Goal: Information Seeking & Learning: Find specific fact

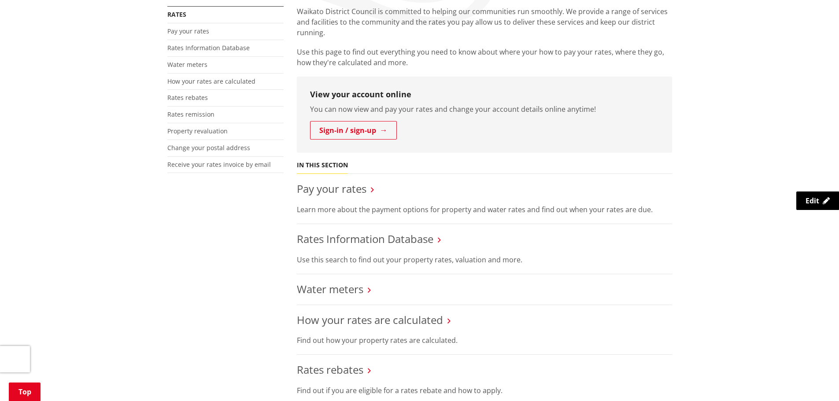
scroll to position [159, 0]
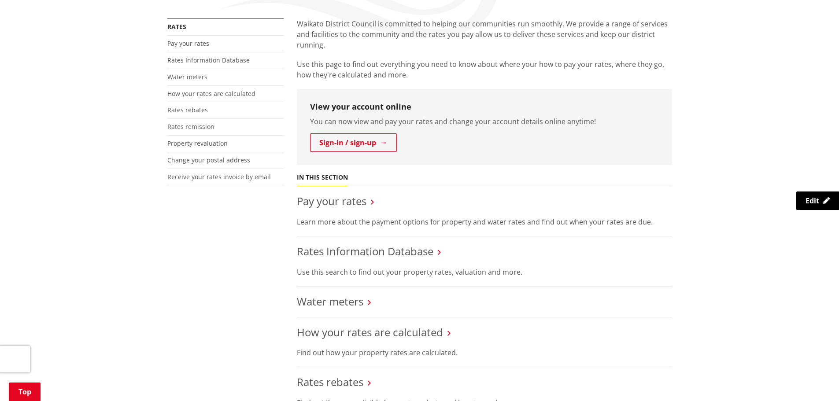
drag, startPoint x: 842, startPoint y: 27, endPoint x: 840, endPoint y: 74, distance: 46.7
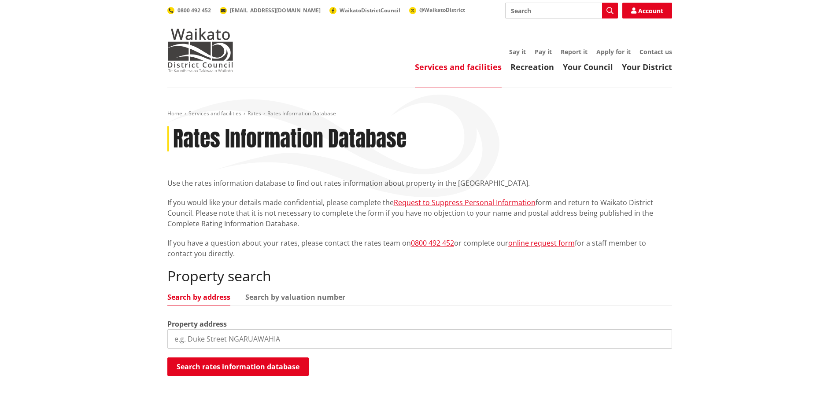
click at [292, 333] on input "search" at bounding box center [419, 338] width 505 height 19
click at [291, 296] on link "Search by valuation number" at bounding box center [295, 297] width 100 height 7
click at [187, 296] on link "Search by address" at bounding box center [198, 297] width 63 height 7
click at [197, 336] on input "search" at bounding box center [419, 338] width 505 height 19
type input "375 waring road"
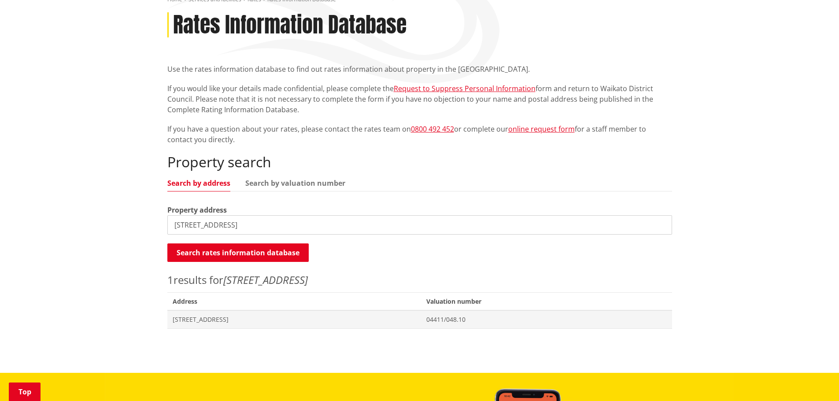
scroll to position [226, 0]
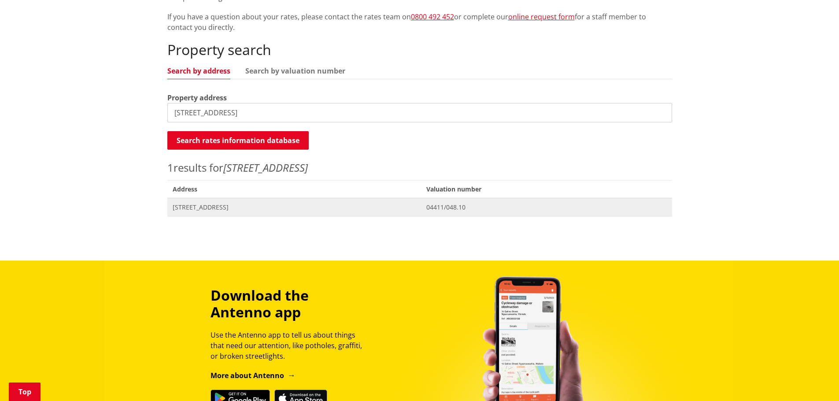
click at [211, 205] on span "[STREET_ADDRESS]" at bounding box center [295, 207] width 244 height 9
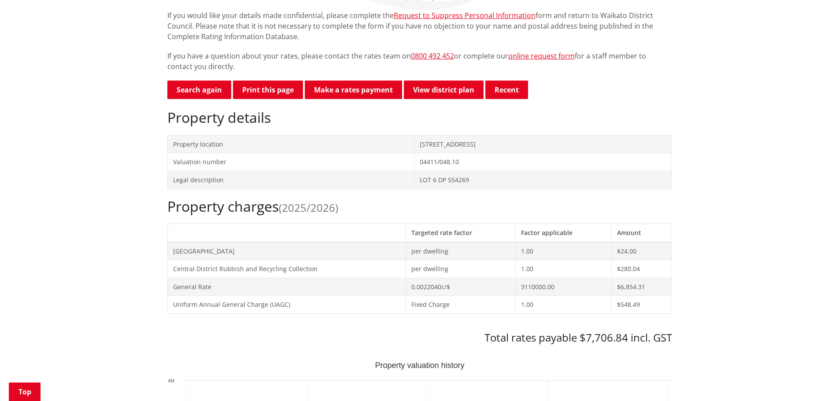
scroll to position [294, 0]
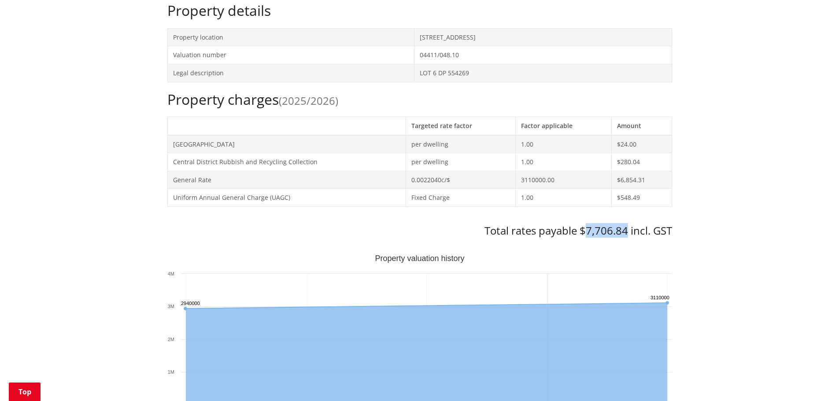
drag, startPoint x: 586, startPoint y: 229, endPoint x: 627, endPoint y: 229, distance: 41.4
click at [627, 229] on h3 "Total rates payable $7,706.84 incl. GST" at bounding box center [419, 231] width 505 height 13
copy h3 "7,706.84"
click at [713, 255] on div "Home Services and facilities Rates Rates Information Database Rates Information…" at bounding box center [419, 375] width 839 height 1163
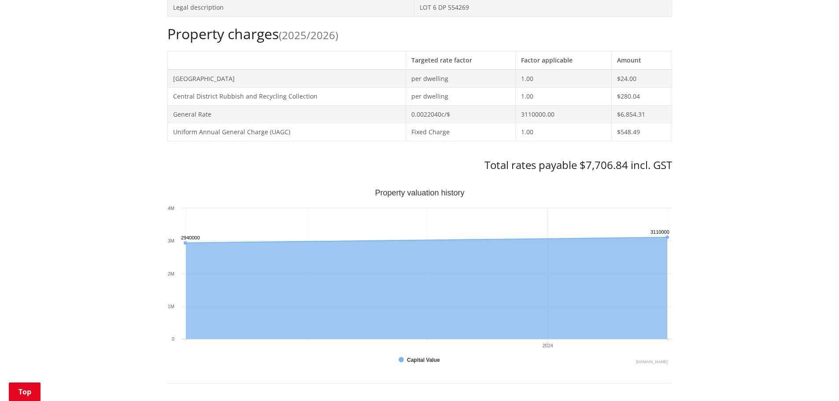
scroll to position [0, 0]
